Goal: Task Accomplishment & Management: Manage account settings

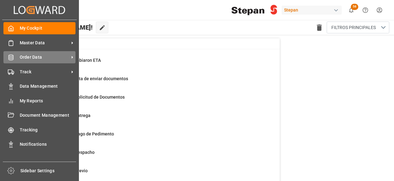
click at [31, 57] on span "Order Data" at bounding box center [44, 57] width 49 height 7
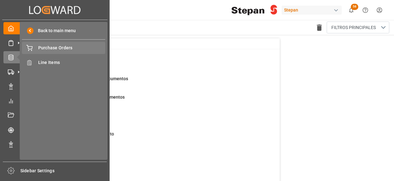
click at [55, 47] on span "Purchase Orders" at bounding box center [71, 48] width 67 height 7
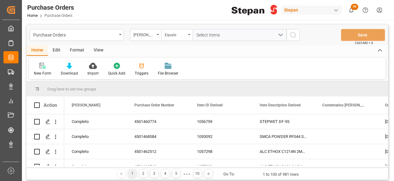
click at [157, 36] on div "Hito Stepan" at bounding box center [145, 35] width 31 height 12
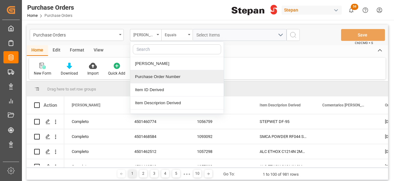
click at [146, 77] on div "Purchase Order Number" at bounding box center [176, 76] width 93 height 13
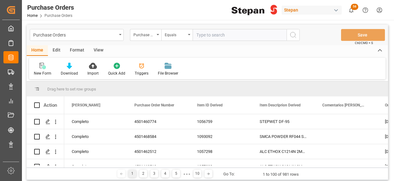
click at [196, 34] on input "text" at bounding box center [239, 35] width 94 height 12
type input "4501479564"
click at [293, 36] on icon "search button" at bounding box center [293, 35] width 8 height 8
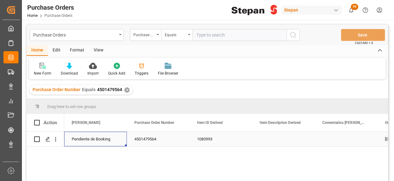
click at [83, 137] on div "Pendiente de Booking" at bounding box center [96, 139] width 48 height 14
click at [117, 142] on icon "open menu" at bounding box center [115, 144] width 8 height 8
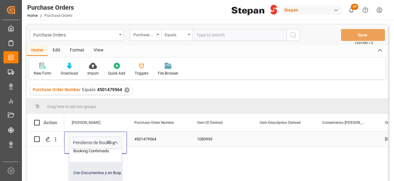
click at [90, 170] on div "Con Documentos y en Buque" at bounding box center [101, 173] width 64 height 22
type input "Con Documentos y en Buque"
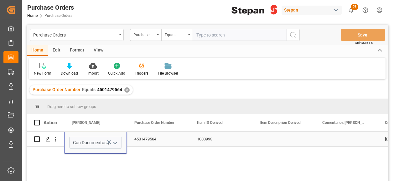
click at [235, 136] on div "1083993" at bounding box center [220, 139] width 63 height 15
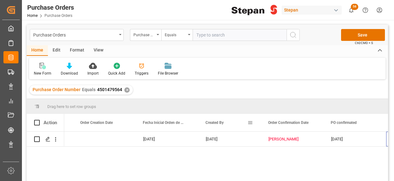
scroll to position [0, 304]
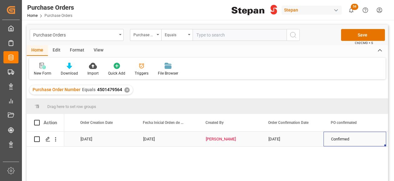
click at [224, 140] on div "Erika Reyes" at bounding box center [230, 139] width 48 height 14
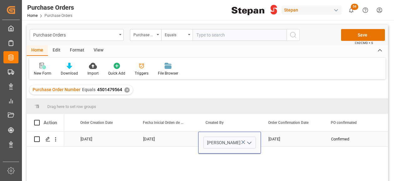
click at [248, 142] on icon "open menu" at bounding box center [249, 144] width 8 height 8
click at [231, 160] on div "Erika Reyes" at bounding box center [229, 161] width 52 height 22
type input "Erika Reyes"
click at [265, 140] on div "18-08-2025" at bounding box center [292, 139] width 63 height 15
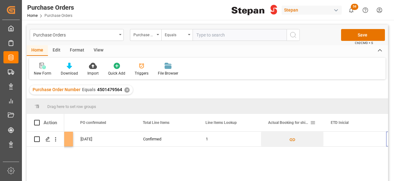
scroll to position [0, 555]
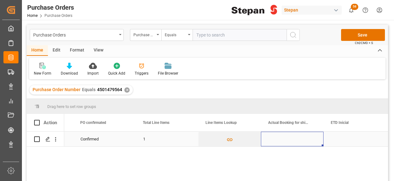
click at [279, 137] on div "Press SPACE to select this row." at bounding box center [292, 139] width 63 height 15
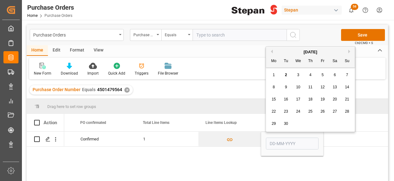
click at [275, 75] on div "1" at bounding box center [274, 76] width 8 height 8
type input "01-09-2025"
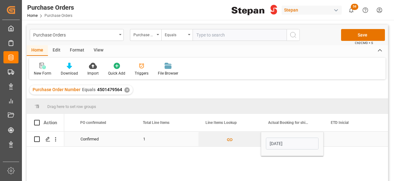
click at [342, 139] on div "Press SPACE to select this row." at bounding box center [354, 139] width 63 height 15
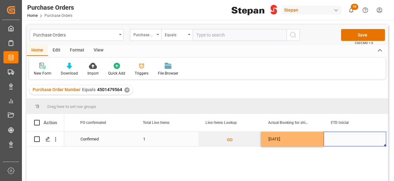
click at [334, 141] on div "Press SPACE to select this row." at bounding box center [354, 139] width 63 height 15
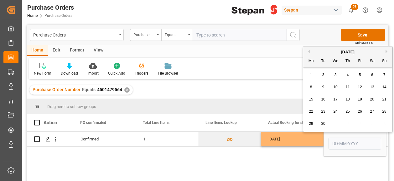
click at [360, 75] on span "5" at bounding box center [360, 75] width 2 height 4
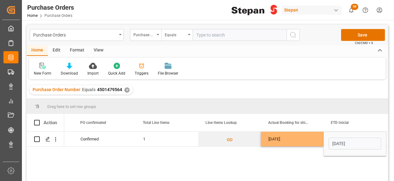
type input "05-09-2025"
click at [312, 141] on div "01-09-2025" at bounding box center [292, 139] width 63 height 15
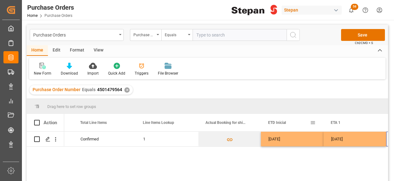
scroll to position [0, 617]
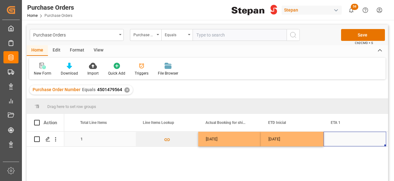
click at [337, 137] on div "Press SPACE to select this row." at bounding box center [354, 139] width 63 height 15
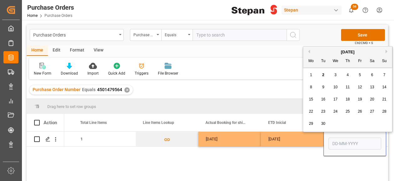
click at [386, 50] on button "Next Month" at bounding box center [387, 52] width 4 height 4
click at [360, 76] on span "3" at bounding box center [360, 75] width 2 height 4
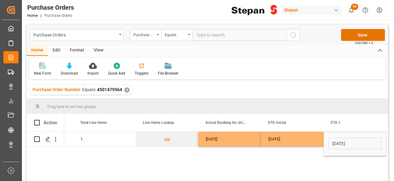
type input "03-10-2025"
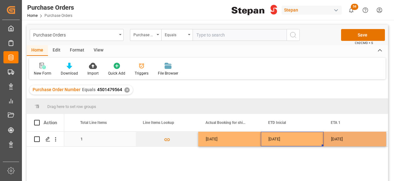
click at [307, 142] on div "05-09-2025" at bounding box center [292, 139] width 63 height 15
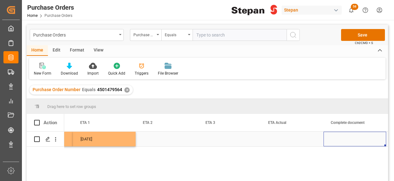
scroll to position [0, 867]
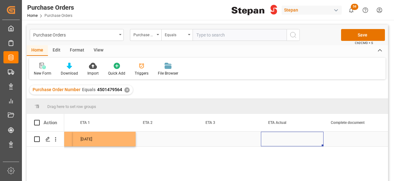
click at [297, 141] on div "Press SPACE to select this row." at bounding box center [292, 139] width 63 height 15
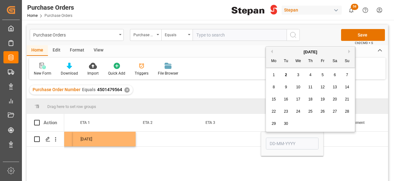
click at [299, 72] on div "3" at bounding box center [298, 76] width 8 height 8
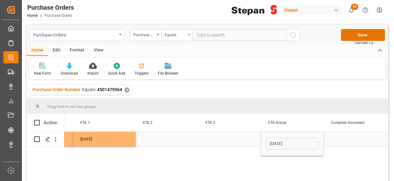
click at [305, 144] on input "03-09-2025" at bounding box center [292, 144] width 53 height 12
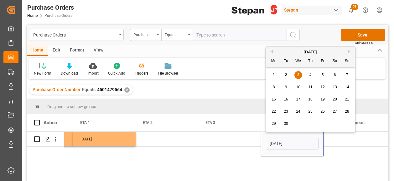
click at [350, 50] on button "Next Month" at bounding box center [350, 52] width 4 height 4
click at [321, 75] on span "3" at bounding box center [322, 75] width 2 height 4
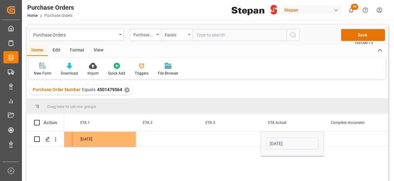
type input "03-10-2025"
click at [235, 140] on div "Press SPACE to select this row." at bounding box center [229, 139] width 63 height 15
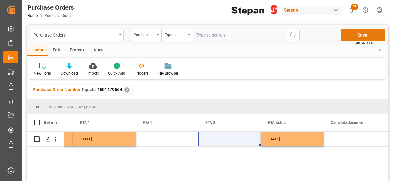
click at [362, 34] on button "Save" at bounding box center [363, 35] width 44 height 12
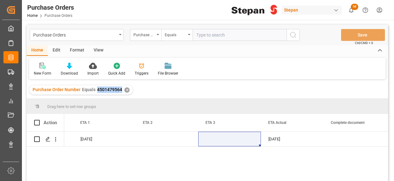
drag, startPoint x: 94, startPoint y: 91, endPoint x: 120, endPoint y: 94, distance: 25.9
click at [120, 94] on div "Purchase Order Number Equals 4501479564 ✕" at bounding box center [80, 89] width 103 height 9
copy span "4501479564"
click at [125, 90] on div "✕" at bounding box center [126, 90] width 5 height 5
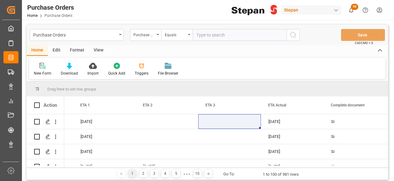
scroll to position [0, 868]
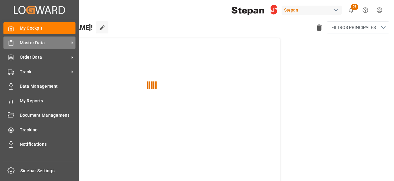
click at [33, 42] on span "Master Data" at bounding box center [44, 43] width 49 height 7
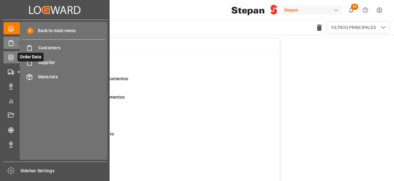
click at [11, 58] on icon at bounding box center [10, 58] width 5 height 6
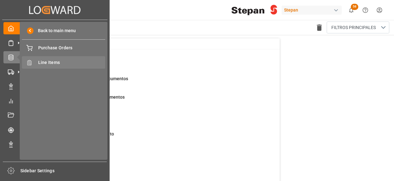
click at [42, 63] on span "Line Items" at bounding box center [71, 62] width 67 height 7
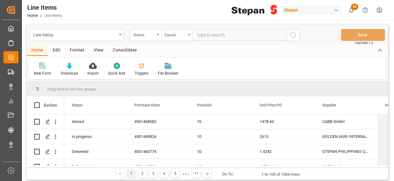
click at [161, 34] on div "Equals" at bounding box center [176, 35] width 31 height 12
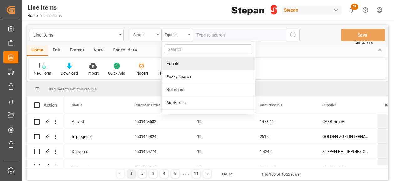
click at [152, 31] on div "Status" at bounding box center [143, 34] width 21 height 7
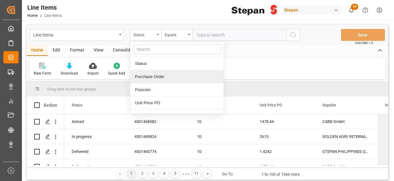
click at [152, 78] on div "Purchase Order" at bounding box center [176, 76] width 93 height 13
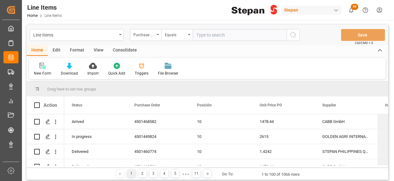
click at [199, 35] on input "text" at bounding box center [239, 35] width 94 height 12
paste input "4501479564"
type input "4501479564"
click at [294, 36] on circle "search button" at bounding box center [292, 34] width 5 height 5
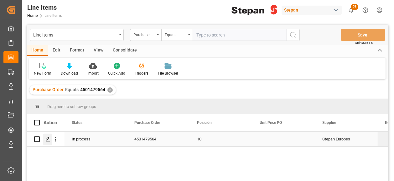
click at [47, 139] on icon "Press SPACE to select this row." at bounding box center [47, 139] width 5 height 5
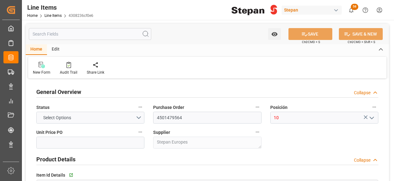
type input "18"
type input "14-08-2025 22:05"
type input "18-08-2025"
type input "15-10-2025"
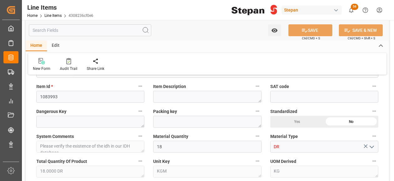
scroll to position [156, 0]
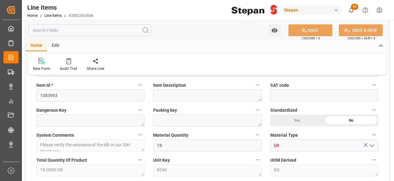
click at [373, 144] on icon "open menu" at bounding box center [372, 146] width 8 height 8
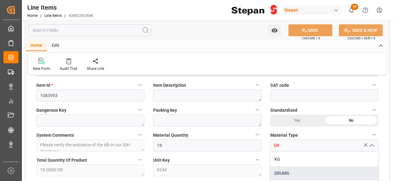
click at [285, 171] on div "DRUMS" at bounding box center [323, 174] width 107 height 14
type input "DRUMS"
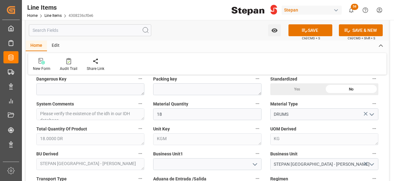
scroll to position [219, 0]
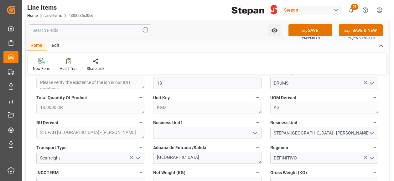
click at [255, 133] on polyline "open menu" at bounding box center [255, 134] width 4 height 2
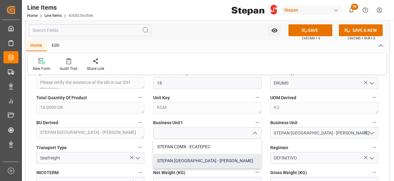
click at [181, 158] on div "STEPAN [GEOGRAPHIC_DATA] - [PERSON_NAME]" at bounding box center [206, 161] width 107 height 14
type input "STEPAN [GEOGRAPHIC_DATA] - [PERSON_NAME]"
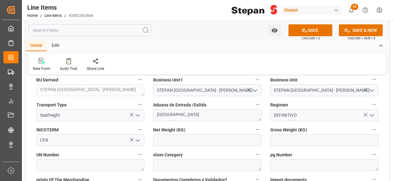
scroll to position [282, 0]
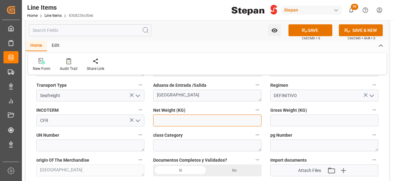
click at [171, 121] on input "text" at bounding box center [207, 121] width 108 height 12
type input "3960"
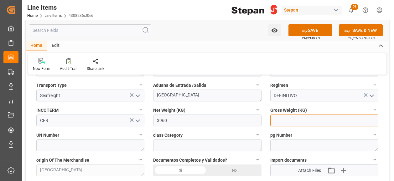
click at [284, 121] on input "text" at bounding box center [324, 121] width 108 height 12
type input "4114"
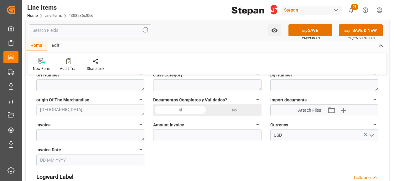
scroll to position [344, 0]
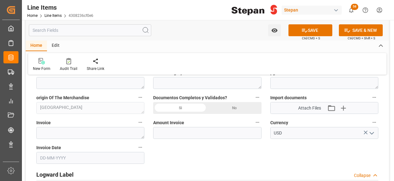
click at [107, 136] on textarea at bounding box center [90, 133] width 108 height 12
paste textarea "948042666"
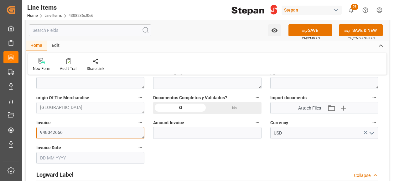
type textarea "948042666"
click at [71, 154] on input "text" at bounding box center [90, 158] width 108 height 12
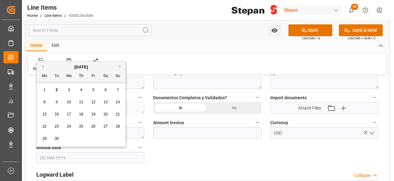
click at [43, 67] on button "Previous Month" at bounding box center [42, 67] width 4 height 4
click at [42, 139] on span "25" at bounding box center [44, 139] width 4 height 4
type input "25-08-2025"
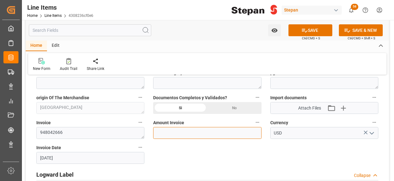
click at [197, 132] on input "text" at bounding box center [207, 133] width 108 height 12
type input "15742.93"
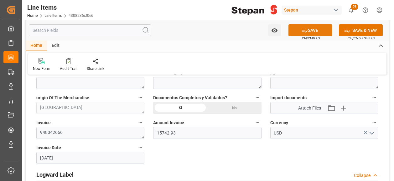
click at [303, 28] on icon at bounding box center [304, 30] width 7 height 7
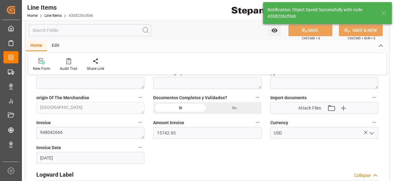
type textarea "STEP-FLOW 4000 PH335 DR53 220k"
type textarea "6HA2"
type textarea "18.0000 DRUMS"
type input "12161900"
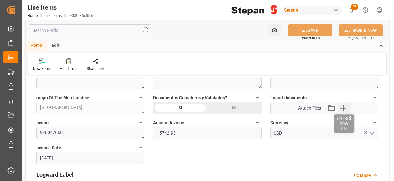
click at [342, 108] on icon "button" at bounding box center [343, 108] width 6 height 6
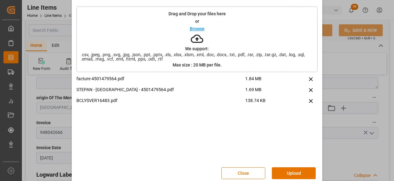
scroll to position [29, 0]
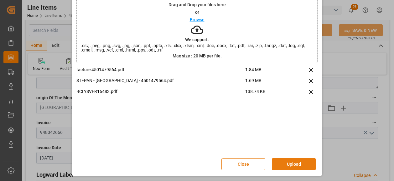
click at [291, 166] on button "Upload" at bounding box center [294, 165] width 44 height 12
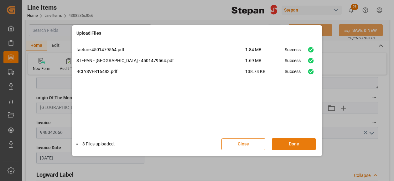
click at [303, 142] on button "Done" at bounding box center [294, 145] width 44 height 12
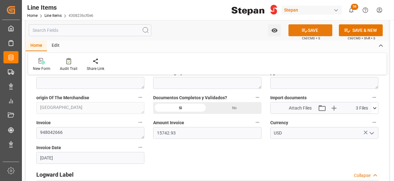
click at [302, 28] on icon at bounding box center [304, 30] width 7 height 7
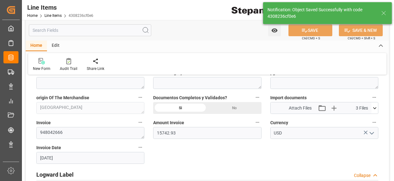
type input "02-09-2025 14:44"
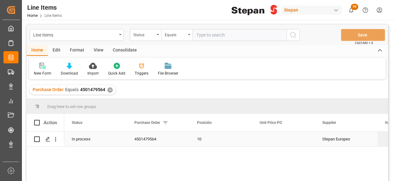
click at [36, 139] on input "Press Space to toggle row selection (unchecked)" at bounding box center [37, 140] width 6 height 6
checkbox input "true"
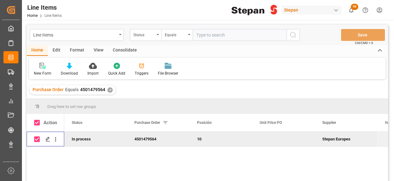
click at [118, 49] on div "Consolidate" at bounding box center [124, 50] width 33 height 11
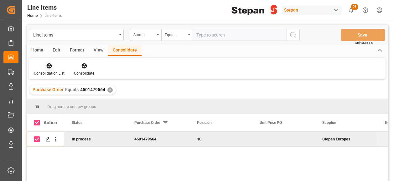
click at [49, 68] on icon at bounding box center [49, 66] width 5 height 5
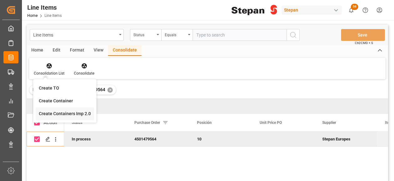
click at [56, 115] on div "Line Items Status Equals Save Ctrl/CMD + S Home Edit Format View Consolidate Co…" at bounding box center [207, 111] width 361 height 173
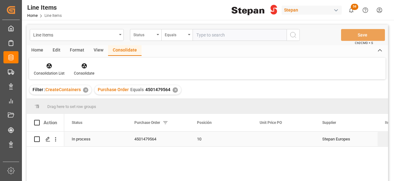
click at [36, 138] on input "Press Space to toggle row selection (unchecked)" at bounding box center [37, 140] width 6 height 6
checkbox input "true"
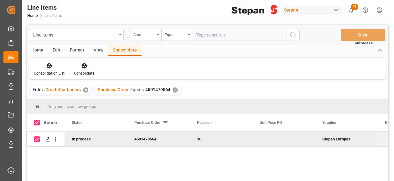
click at [82, 66] on icon at bounding box center [83, 66] width 5 height 5
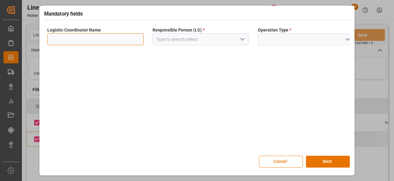
click at [130, 40] on input at bounding box center [95, 39] width 96 height 12
type input "LESCHACO MEXICANA"
click at [242, 37] on icon "open menu" at bounding box center [242, 40] width 8 height 8
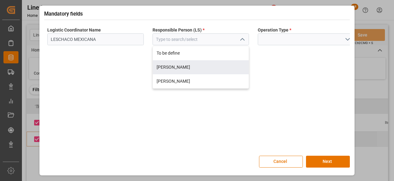
click at [176, 64] on div "[PERSON_NAME]" at bounding box center [201, 67] width 96 height 14
type input "[PERSON_NAME]"
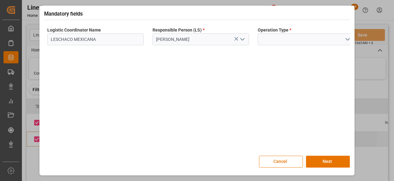
click at [347, 37] on icon "open menu" at bounding box center [348, 40] width 8 height 8
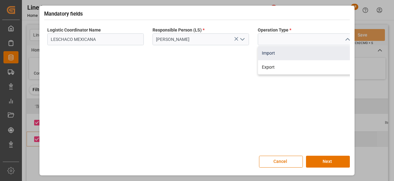
click at [266, 54] on div "Import" at bounding box center [306, 53] width 96 height 14
type input "Import"
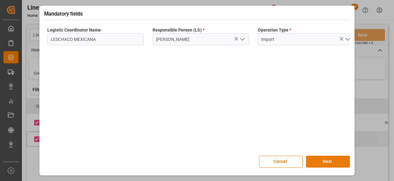
click at [329, 162] on button "Next" at bounding box center [328, 162] width 44 height 12
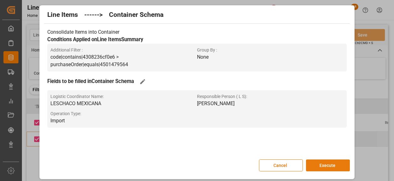
click at [323, 166] on button "Execute" at bounding box center [328, 166] width 44 height 12
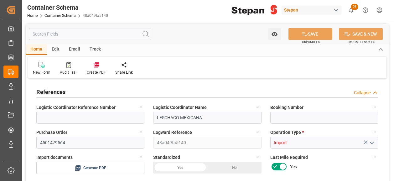
type input "LESCHACO MEXICANA"
type input "4501479564"
type input "48a049fa5140"
type input "Import"
type input "[PERSON_NAME]"
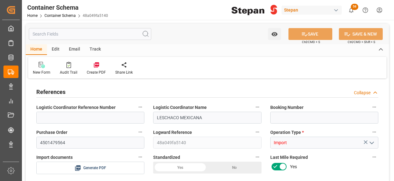
type input "Stepan Europes"
type textarea "948042666"
type textarea "Pending"
type textarea "1083993"
type textarea "STEP-FLOW 4000 PH335 DR53 220k"
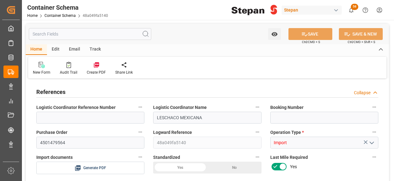
type textarea "STEPAN [GEOGRAPHIC_DATA] - [PERSON_NAME]"
type input "CFR"
type textarea "No"
type textarea "Container ETA is not filled"
type input "0"
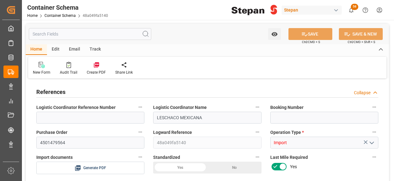
type input "1"
type input "3960"
type input "4114"
type input "[DATE] 14:45"
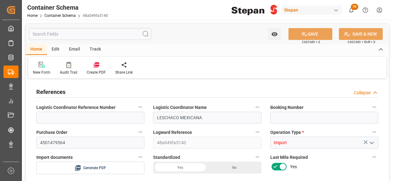
type input "[DATE]"
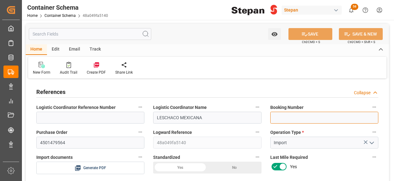
click at [297, 117] on input at bounding box center [324, 118] width 108 height 12
paste input "LYS/VER/16483"
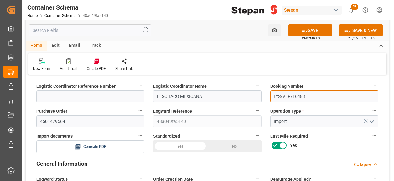
scroll to position [31, 0]
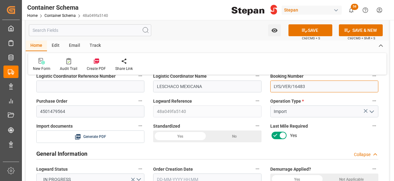
type input "LYS/VER/16483"
click at [178, 138] on div "Yes" at bounding box center [180, 137] width 54 height 12
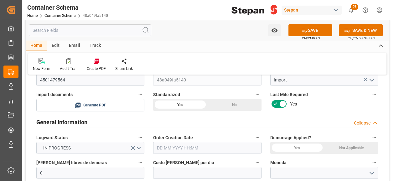
scroll to position [94, 0]
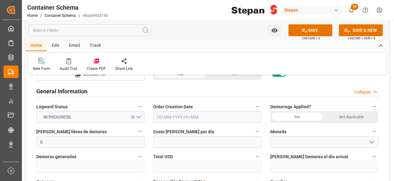
click at [175, 111] on input "text" at bounding box center [207, 117] width 108 height 12
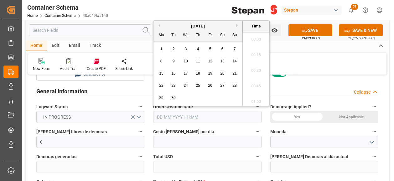
scroll to position [518, 0]
click at [173, 27] on div "[DATE]" at bounding box center [197, 26] width 89 height 6
click at [176, 49] on div "2" at bounding box center [174, 50] width 8 height 8
type input "[DATE] 00:00"
click at [261, 80] on div "Not Applicable" at bounding box center [234, 74] width 54 height 12
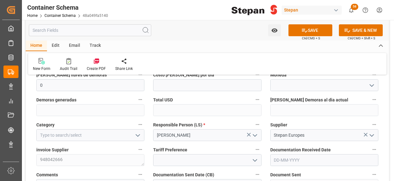
scroll to position [156, 0]
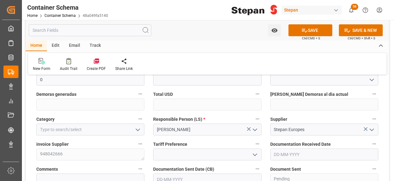
click at [138, 129] on icon "open menu" at bounding box center [138, 130] width 8 height 8
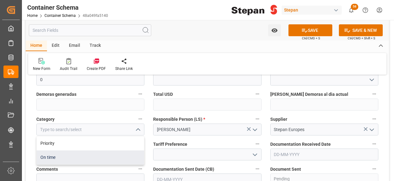
click at [49, 156] on div "On time" at bounding box center [90, 158] width 107 height 14
type input "On time"
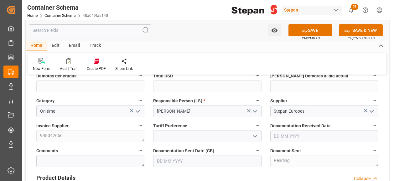
scroll to position [188, 0]
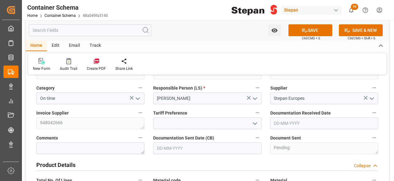
click at [255, 124] on polyline "open menu" at bounding box center [255, 124] width 4 height 2
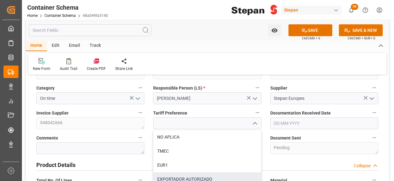
click at [163, 180] on div "EXPORTADOR AUTORIZADO" at bounding box center [206, 180] width 107 height 14
type input "EXPORTADOR AUTORIZADO"
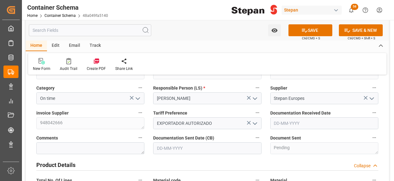
click at [321, 120] on input "text" at bounding box center [324, 124] width 108 height 12
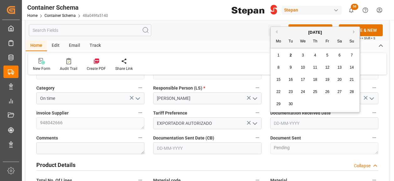
click at [290, 28] on div "September 2025 Mo Tu We Th Fr Sa Su" at bounding box center [314, 37] width 89 height 21
click at [291, 54] on span "2" at bounding box center [290, 55] width 2 height 4
type input "[DATE]"
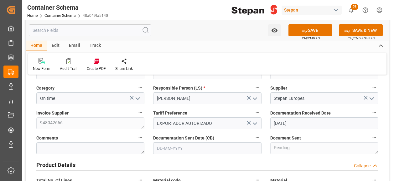
click at [161, 147] on input "text" at bounding box center [207, 149] width 108 height 12
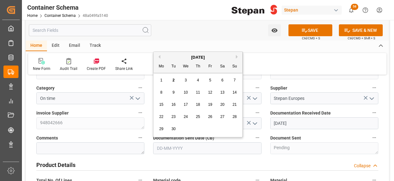
click at [171, 52] on div "September 2025 Mo Tu We Th Fr Sa Su" at bounding box center [197, 62] width 89 height 21
click at [175, 83] on div "2" at bounding box center [174, 81] width 8 height 8
type input "[DATE]"
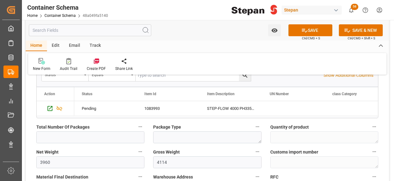
scroll to position [438, 0]
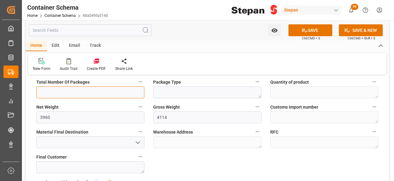
click at [59, 89] on input "text" at bounding box center [90, 93] width 108 height 12
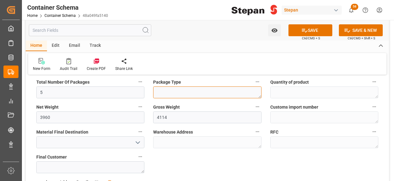
click at [166, 90] on textarea at bounding box center [207, 93] width 108 height 12
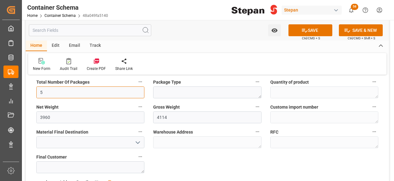
drag, startPoint x: 54, startPoint y: 92, endPoint x: 21, endPoint y: 92, distance: 32.2
click at [21, 92] on div "Created by potrace 1.15, written by Peter Selinger 2001-2017 Created by potrace…" at bounding box center [197, 90] width 394 height 181
type input "18"
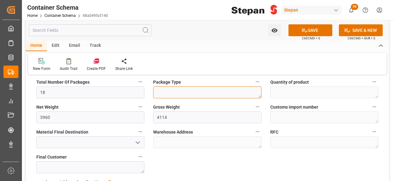
click at [169, 95] on textarea at bounding box center [207, 93] width 108 height 12
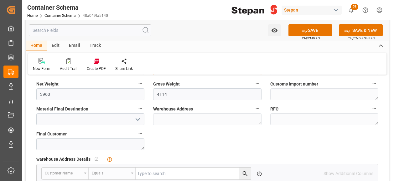
scroll to position [469, 0]
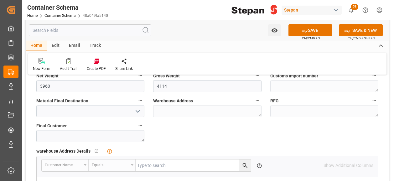
type textarea "DRUMS"
click at [138, 111] on polyline "open menu" at bounding box center [138, 112] width 4 height 2
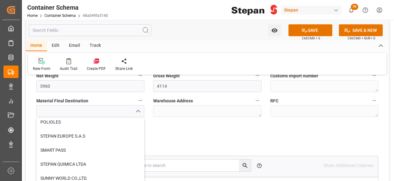
scroll to position [156, 0]
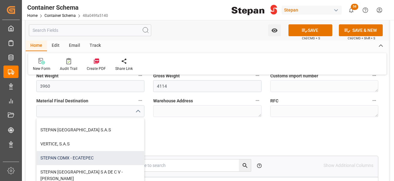
click at [64, 159] on div "STEPAN CDMX - ECATEPEC" at bounding box center [90, 158] width 107 height 14
type input "STEPAN CDMX - ECATEPEC"
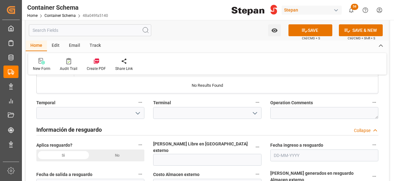
scroll to position [626, 0]
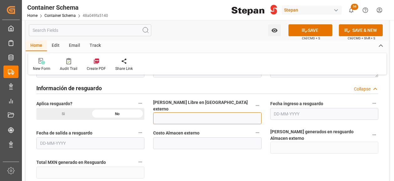
click at [174, 115] on input "text" at bounding box center [207, 119] width 108 height 12
type input "12"
click at [225, 95] on div "Información de resguardo Collapse" at bounding box center [207, 89] width 350 height 18
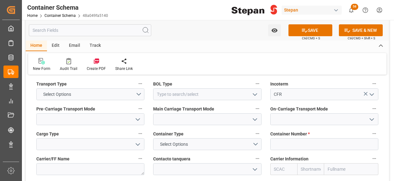
scroll to position [782, 0]
click at [141, 88] on button "Select Options" at bounding box center [90, 94] width 108 height 12
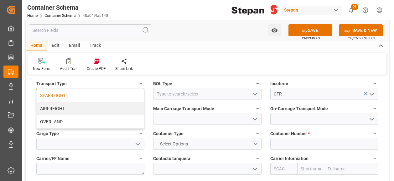
click at [51, 89] on div "SEAFREIGHT" at bounding box center [90, 95] width 107 height 13
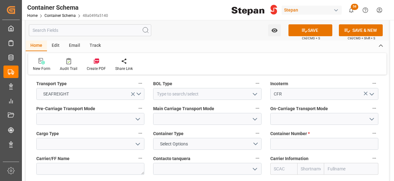
click at [254, 91] on icon "open menu" at bounding box center [255, 95] width 8 height 8
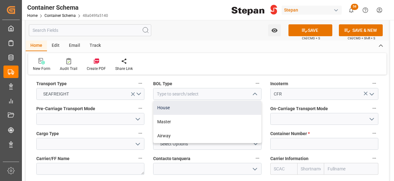
click at [164, 101] on div "House" at bounding box center [206, 108] width 107 height 14
type input "House"
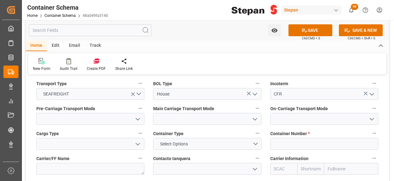
click at [137, 116] on icon "open menu" at bounding box center [138, 120] width 8 height 8
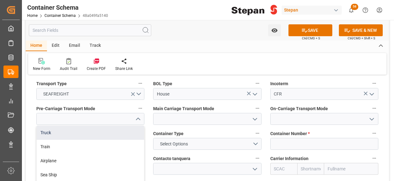
click at [49, 126] on div "Truck" at bounding box center [90, 133] width 107 height 14
type input "Truck"
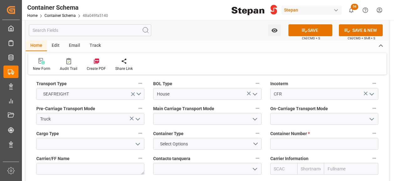
click at [253, 116] on icon "open menu" at bounding box center [255, 120] width 8 height 8
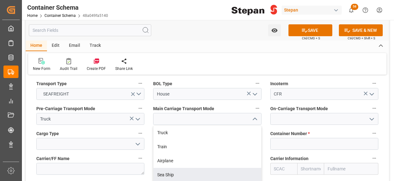
drag, startPoint x: 162, startPoint y: 163, endPoint x: 184, endPoint y: 158, distance: 22.5
click at [162, 168] on div "Sea Ship" at bounding box center [206, 175] width 107 height 14
type input "Sea Ship"
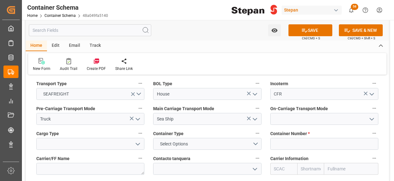
click at [374, 116] on icon "open menu" at bounding box center [372, 120] width 8 height 8
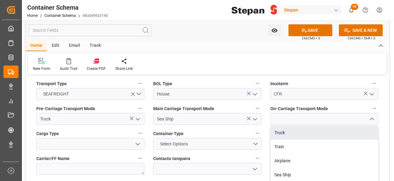
click at [279, 126] on div "Truck" at bounding box center [323, 133] width 107 height 14
type input "Truck"
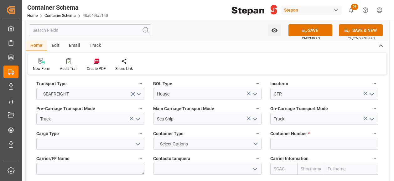
click at [140, 141] on icon "open menu" at bounding box center [138, 145] width 8 height 8
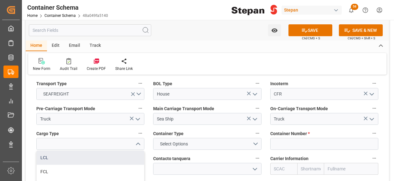
click at [50, 151] on div "LCL" at bounding box center [90, 158] width 107 height 14
type input "LCL"
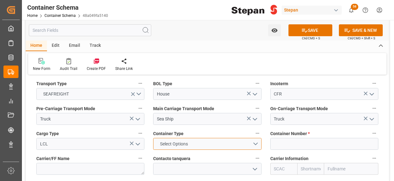
click at [256, 138] on button "Select Options" at bounding box center [207, 144] width 108 height 12
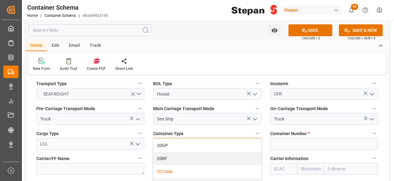
scroll to position [31, 0]
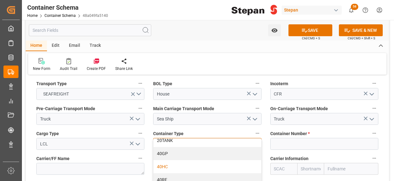
click at [166, 161] on div "40HC" at bounding box center [206, 167] width 107 height 13
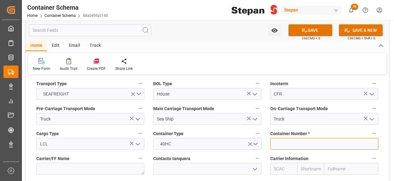
click at [292, 138] on input at bounding box center [324, 144] width 108 height 12
paste input "LEHF25524400"
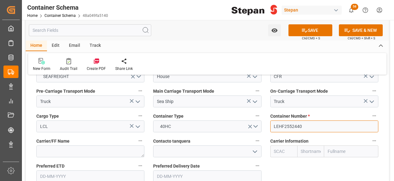
scroll to position [814, 0]
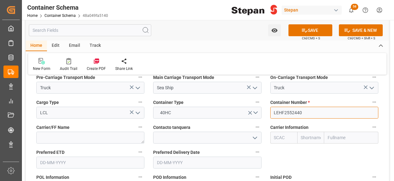
type input "LEHF2552440"
click at [338, 132] on input "text" at bounding box center [351, 138] width 54 height 12
type input "ECU"
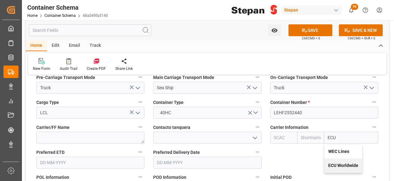
click at [337, 163] on b "ECU Worldwide" at bounding box center [343, 165] width 30 height 5
type input "ECUI"
type input "ECU Worldwide"
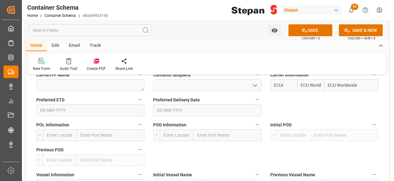
scroll to position [876, 0]
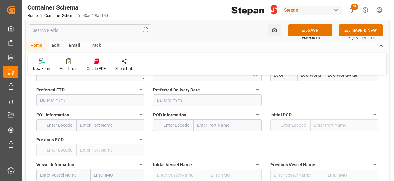
type input "ECU Worldwide"
click at [108, 120] on input "text" at bounding box center [111, 126] width 68 height 12
click at [107, 120] on input "text" at bounding box center [111, 126] width 68 height 12
paste input "LE HAVRE"
type input "LE HAVRE"
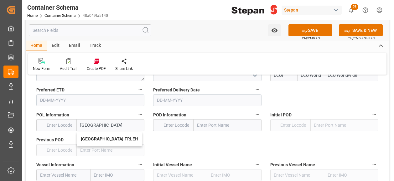
click at [88, 137] on b "[GEOGRAPHIC_DATA]" at bounding box center [102, 139] width 43 height 5
type input "FRLEH"
type input "[GEOGRAPHIC_DATA]"
click at [218, 120] on input "text" at bounding box center [227, 126] width 68 height 12
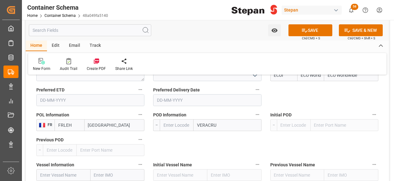
type input "VERACRUZ"
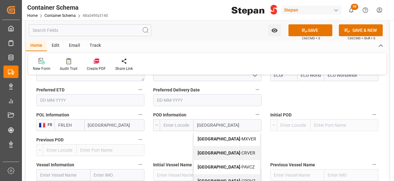
click at [220, 137] on span "Veracruz - MXVER" at bounding box center [226, 139] width 59 height 5
type input "MXVER"
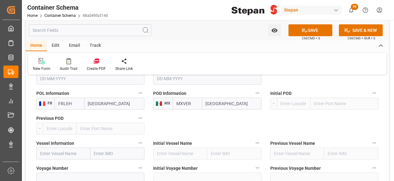
scroll to position [907, 0]
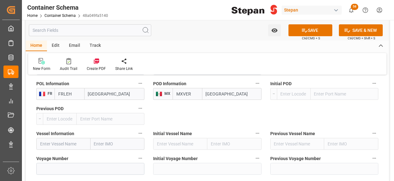
type input "[GEOGRAPHIC_DATA]"
click at [55, 138] on input "text" at bounding box center [63, 144] width 54 height 12
paste input "MOL PROFICIENCY"
type input "MOL PROFICIENCY"
click at [63, 156] on b "MOL PROFICIENCY" at bounding box center [59, 158] width 38 height 5
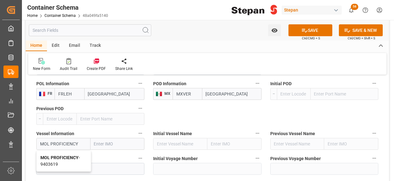
type input "9403619"
type input "MOL PROFICIENCY"
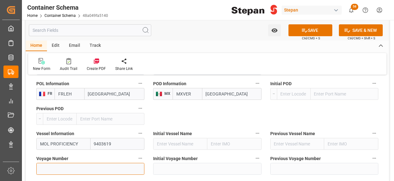
click at [57, 163] on input at bounding box center [90, 169] width 108 height 12
paste input "248W"
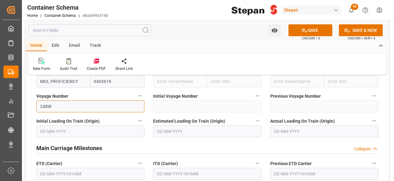
scroll to position [1001, 0]
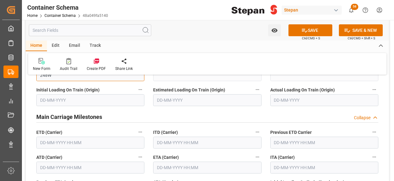
type input "248W"
click at [66, 137] on input "text" at bounding box center [90, 143] width 108 height 12
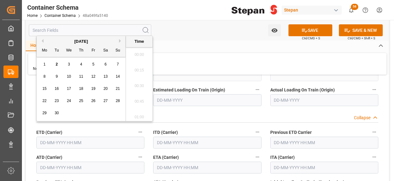
scroll to position [518, 0]
click at [92, 64] on span "5" at bounding box center [93, 64] width 2 height 4
type input "[DATE] 00:00"
click at [166, 162] on input "text" at bounding box center [207, 168] width 108 height 12
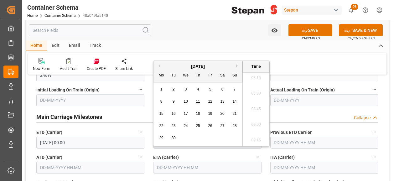
click at [237, 67] on button "Next Month" at bounding box center [238, 66] width 4 height 4
click at [212, 88] on div "3" at bounding box center [210, 90] width 8 height 8
type input "[DATE] 00:00"
click at [314, 111] on div "Main Carriage Milestones Collapse" at bounding box center [207, 117] width 342 height 12
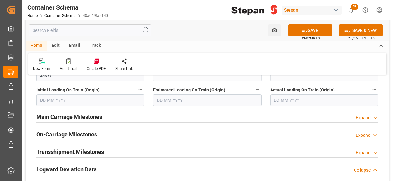
click at [374, 115] on icon at bounding box center [375, 118] width 6 height 7
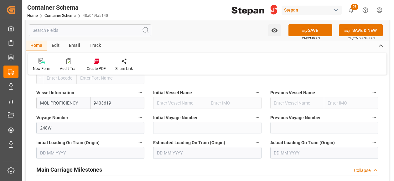
scroll to position [907, 0]
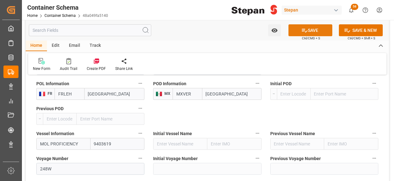
click at [310, 30] on button "SAVE" at bounding box center [310, 30] width 44 height 12
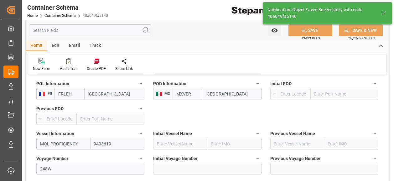
type textarea "Documents Sent"
type textarea "18 DRUMS"
type textarea "SCM1706025A6"
type input "MXVER"
type input "[GEOGRAPHIC_DATA]"
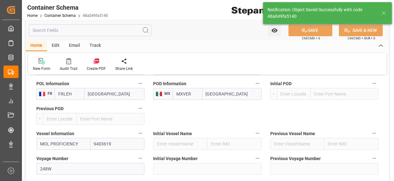
type input "MOL PROFICIENCY"
type input "9403619"
type input "248W"
type textarea "pod"
type input "0"
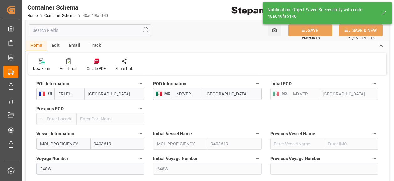
type input "[DATE] 00:00"
type input "[DATE]"
type input "02-09-2025 14:49"
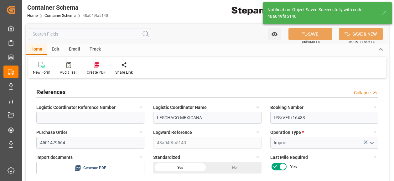
scroll to position [0, 0]
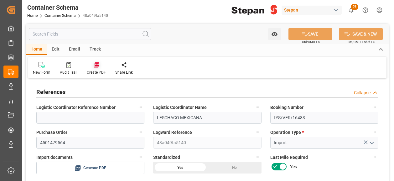
click at [94, 64] on icon at bounding box center [96, 65] width 5 height 5
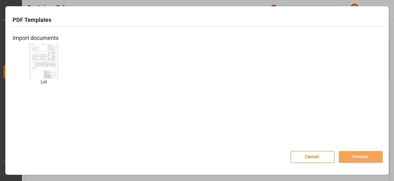
click at [53, 63] on img at bounding box center [43, 60] width 25 height 35
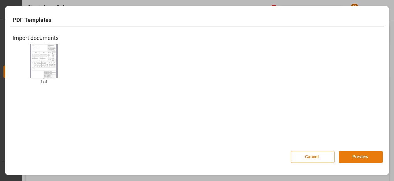
click at [354, 156] on button "Preview" at bounding box center [361, 157] width 44 height 12
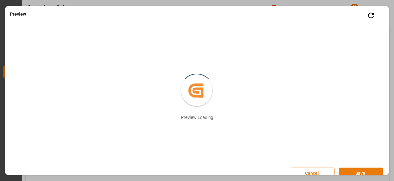
click at [358, 171] on button "Save" at bounding box center [361, 174] width 44 height 12
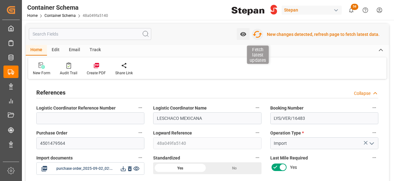
click at [261, 33] on icon "button" at bounding box center [257, 34] width 10 height 10
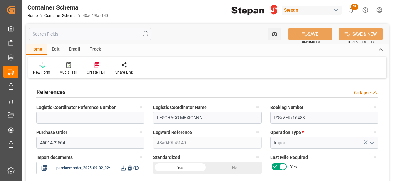
type input "0"
type input "1"
type input "18"
type input "3960"
type input "4114"
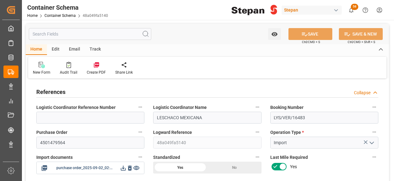
type input "12"
type input "0"
type input "ECU Worldwide"
type input "FRLEH"
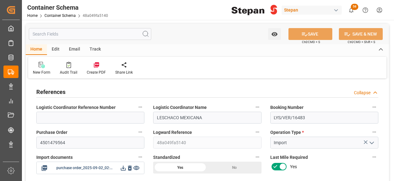
type input "MXVER"
type input "9403619"
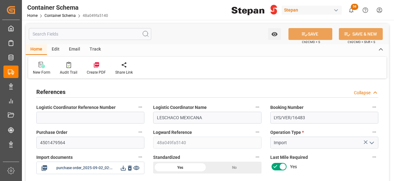
type input "9403619"
type input "0"
type input "[DATE] 00:00"
type input "[DATE]"
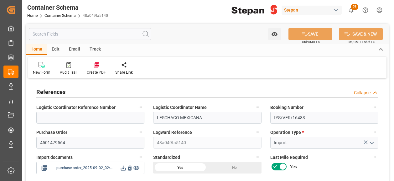
type input "[DATE] 00:00"
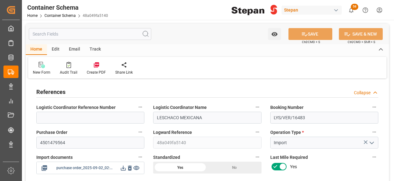
type input "[DATE] 00:00"
type input "[DATE]"
type input "[DATE] 14:49"
type input "[DATE] 14:45"
type input "[DATE]"
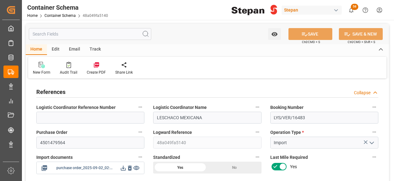
click at [124, 170] on icon at bounding box center [123, 168] width 7 height 7
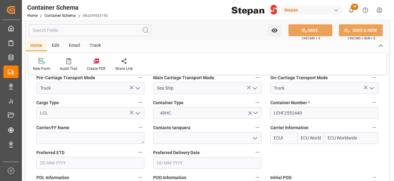
scroll to position [814, 0]
drag, startPoint x: 305, startPoint y: 103, endPoint x: 255, endPoint y: 102, distance: 50.1
click at [256, 102] on div "References Collapse Logistic Coordinator Reference Number Logistic Coordinator …" at bounding box center [207, 118] width 363 height 1703
paste input "NYKU4933641"
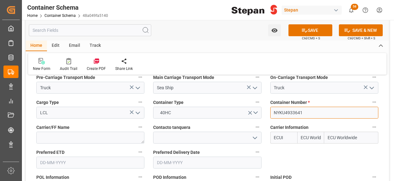
type input "NYKU4933641"
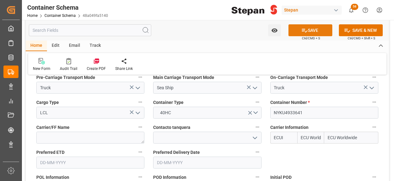
click at [312, 27] on button "SAVE" at bounding box center [310, 30] width 44 height 12
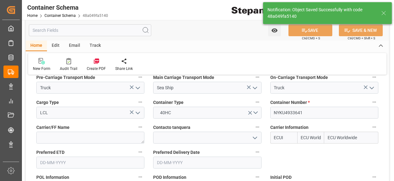
type textarea "Container is already in Final Delivery Phase."
type input "02-09-2025 14:51"
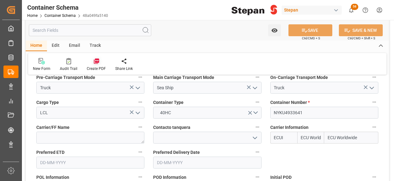
click at [97, 61] on icon at bounding box center [96, 61] width 6 height 6
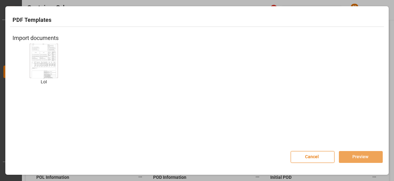
drag, startPoint x: 40, startPoint y: 62, endPoint x: 202, endPoint y: 154, distance: 186.1
click at [40, 62] on img at bounding box center [43, 60] width 25 height 35
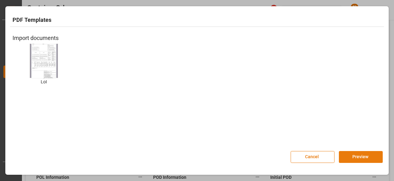
click at [360, 156] on button "Preview" at bounding box center [361, 157] width 44 height 12
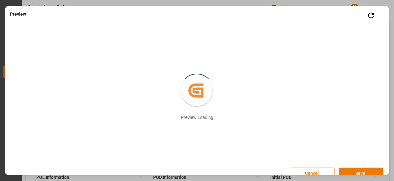
click at [356, 172] on button "Save" at bounding box center [361, 174] width 44 height 12
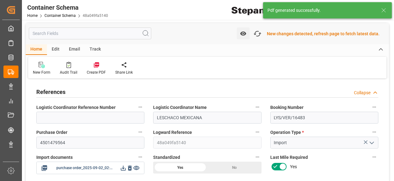
scroll to position [0, 0]
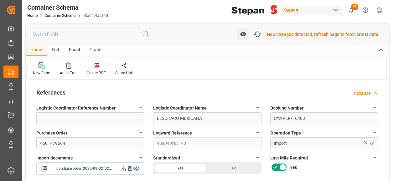
click at [124, 170] on icon at bounding box center [123, 169] width 7 height 7
click at [260, 33] on icon "button" at bounding box center [257, 34] width 10 height 10
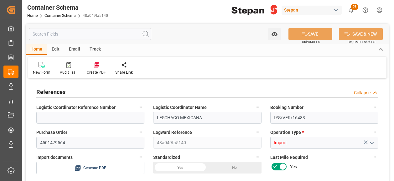
type input "0"
type input "1"
type input "18"
type input "3960"
type input "4114"
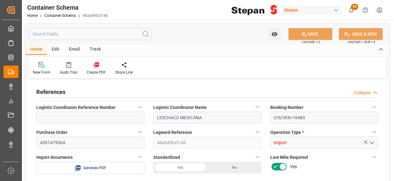
type input "12"
type input "0"
type input "ECU Worldwide"
type input "FRLEH"
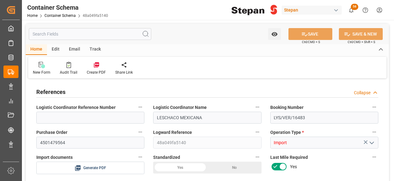
type input "MXVER"
type input "9403619"
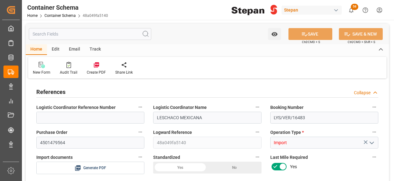
type input "9403619"
type input "0"
type input "[DATE] 00:00"
type input "[DATE]"
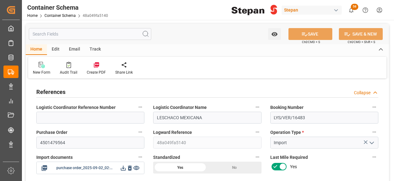
type input "[DATE] 00:00"
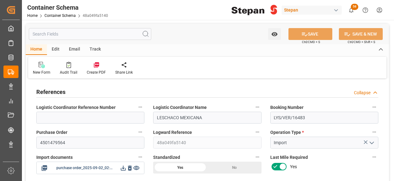
type input "[DATE] 00:00"
type input "[DATE]"
type input "[DATE] 14:52"
type input "[DATE] 14:45"
type input "[DATE]"
